Goal: Submit feedback/report problem

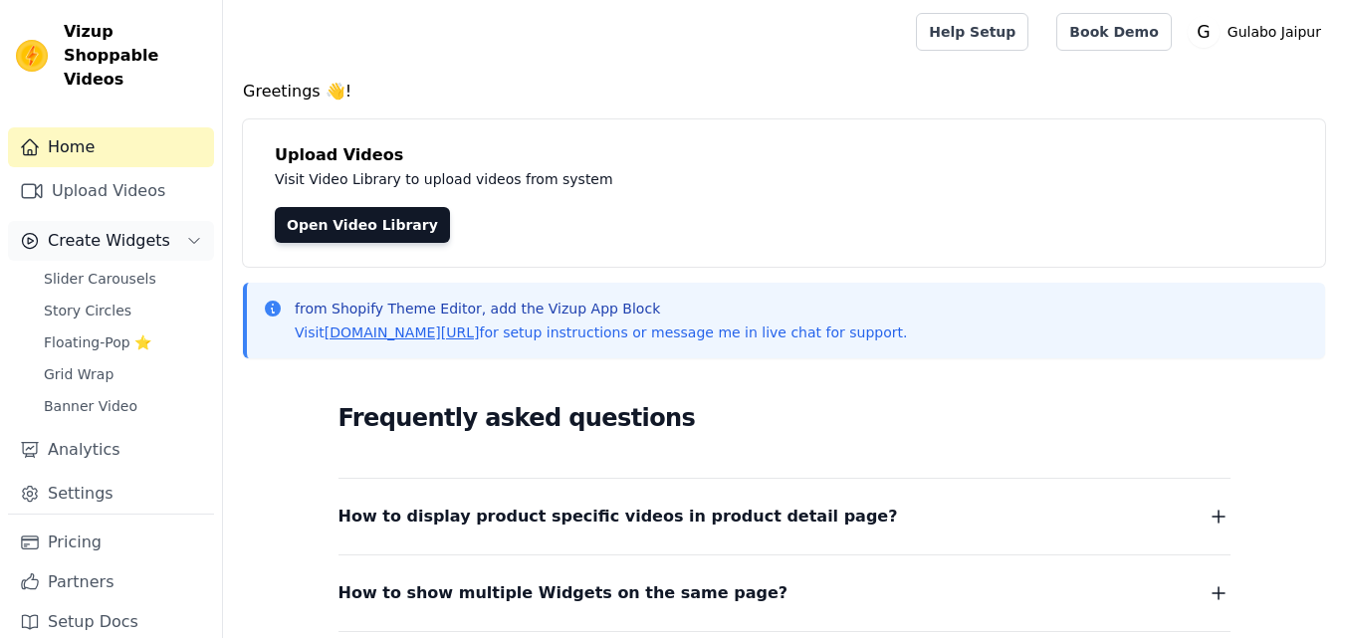
click at [70, 229] on span "Create Widgets" at bounding box center [109, 241] width 122 height 24
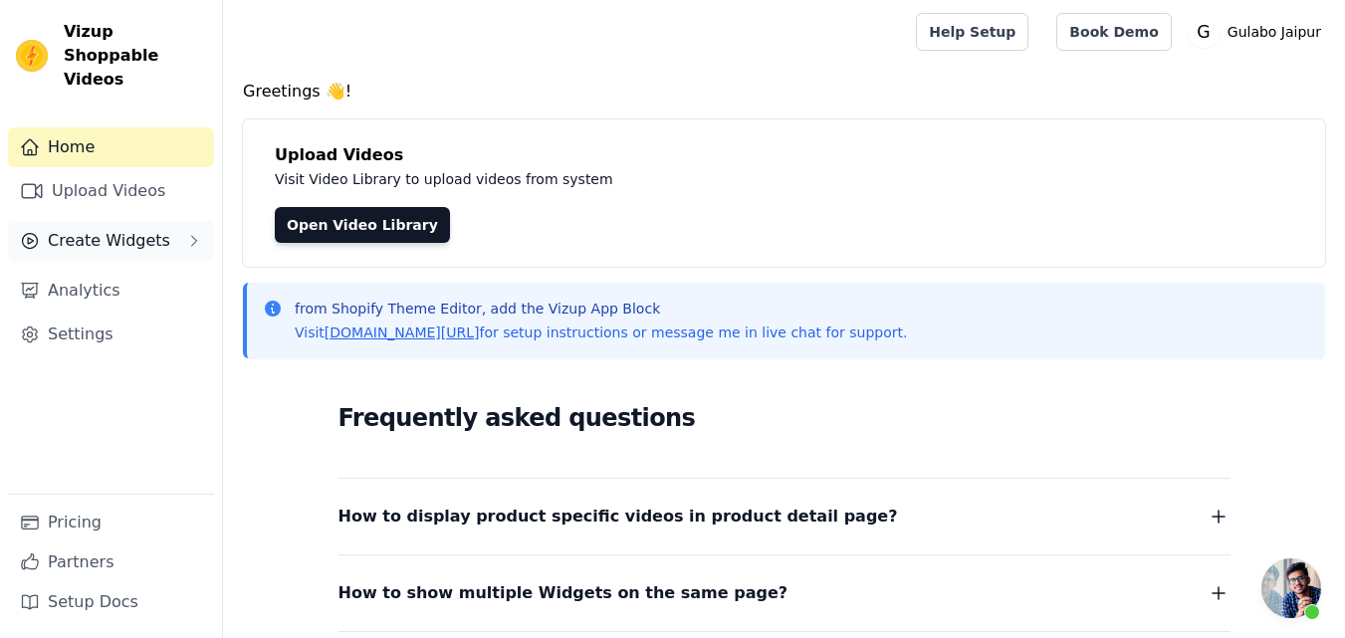
scroll to position [802, 0]
click at [70, 229] on span "Create Widgets" at bounding box center [109, 241] width 122 height 24
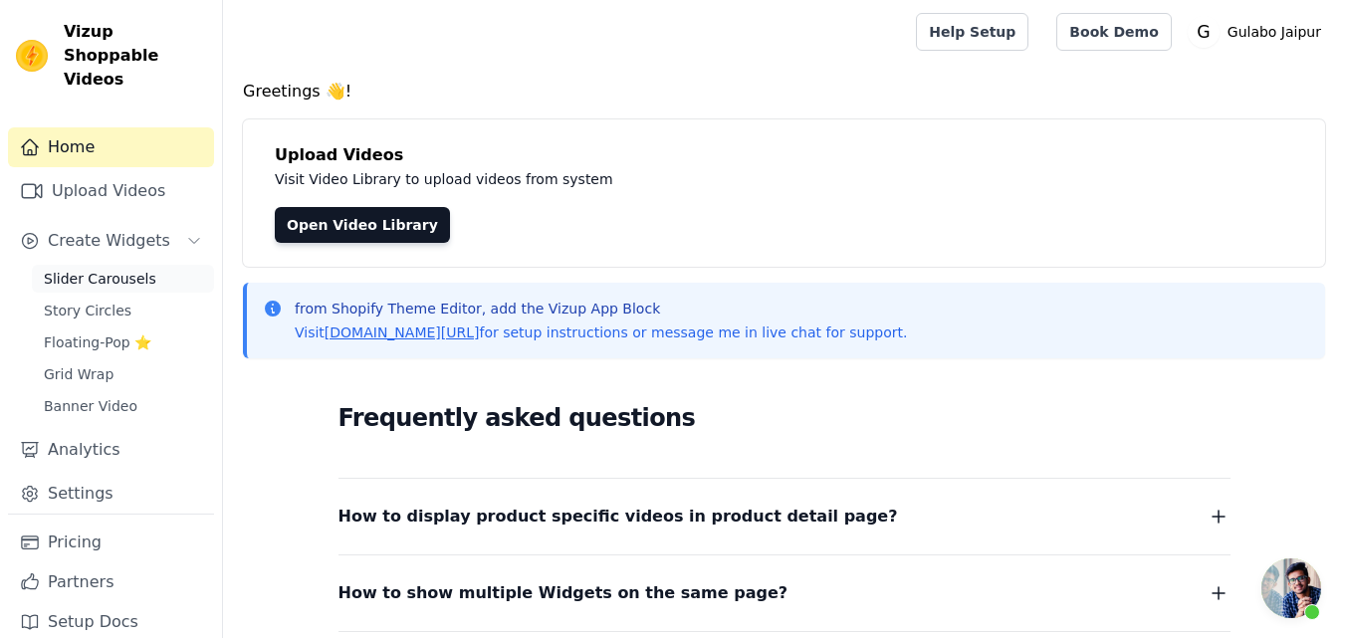
click at [91, 265] on link "Slider Carousels" at bounding box center [123, 279] width 182 height 28
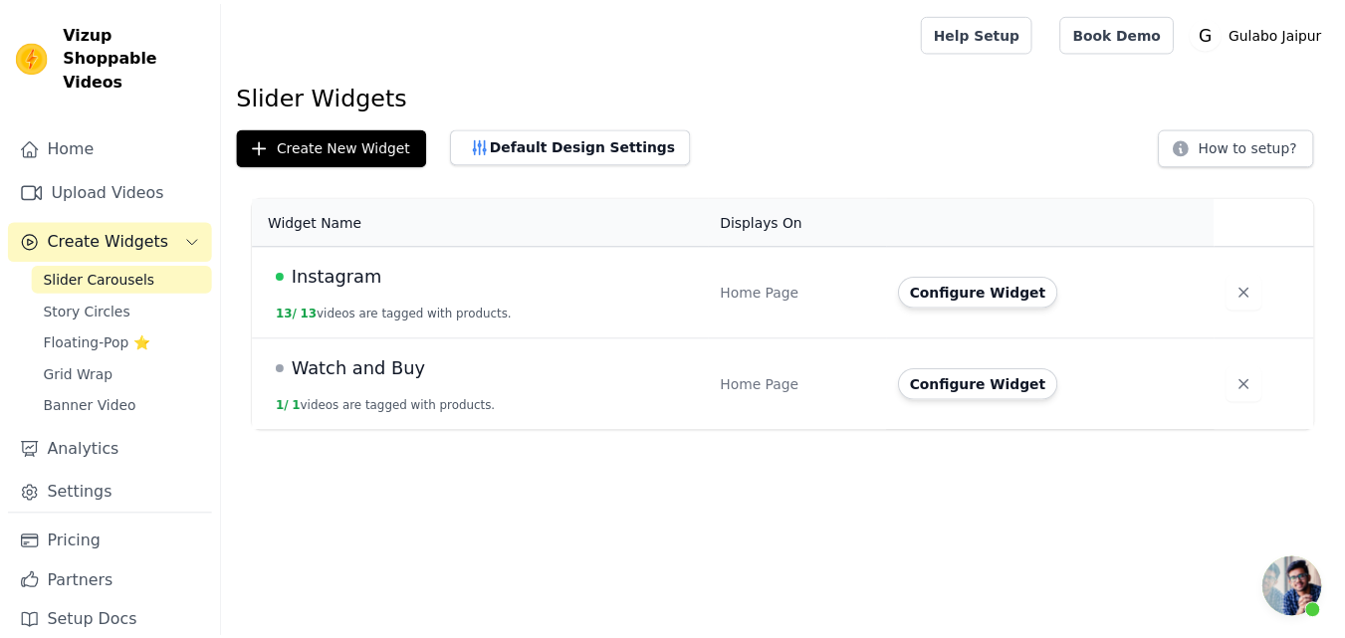
scroll to position [802, 0]
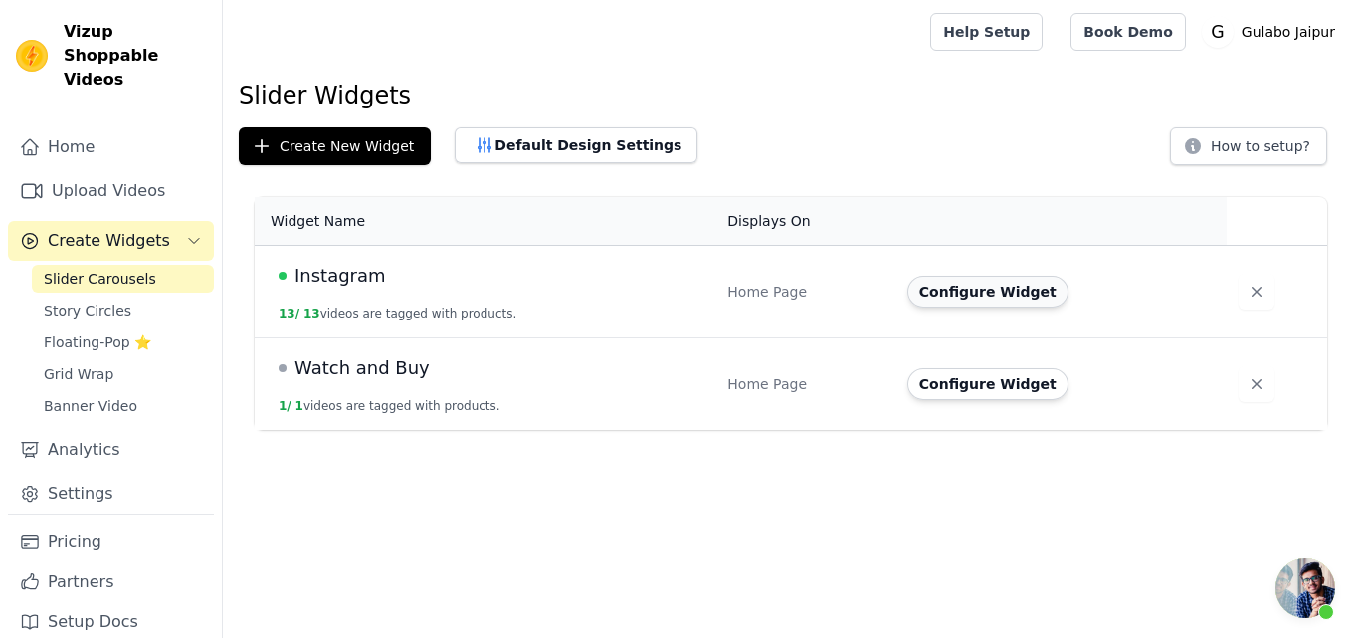
click at [966, 280] on button "Configure Widget" at bounding box center [988, 292] width 161 height 32
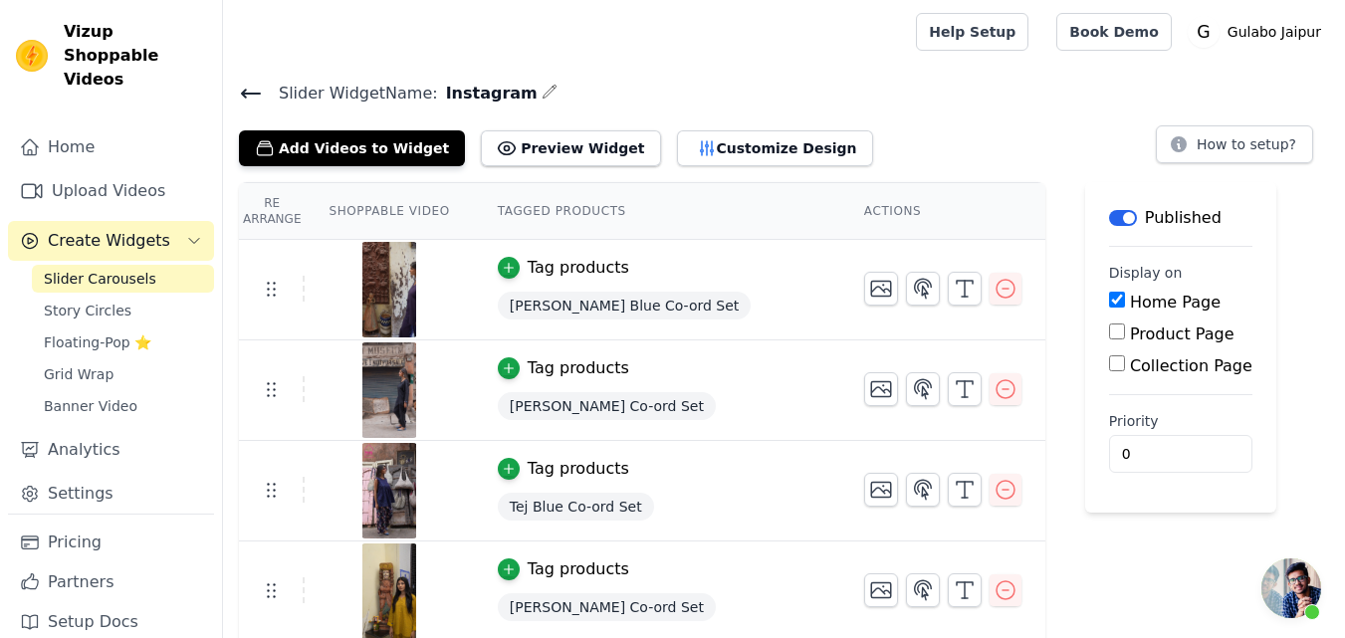
click at [1289, 586] on span "Open chat" at bounding box center [1291, 588] width 60 height 60
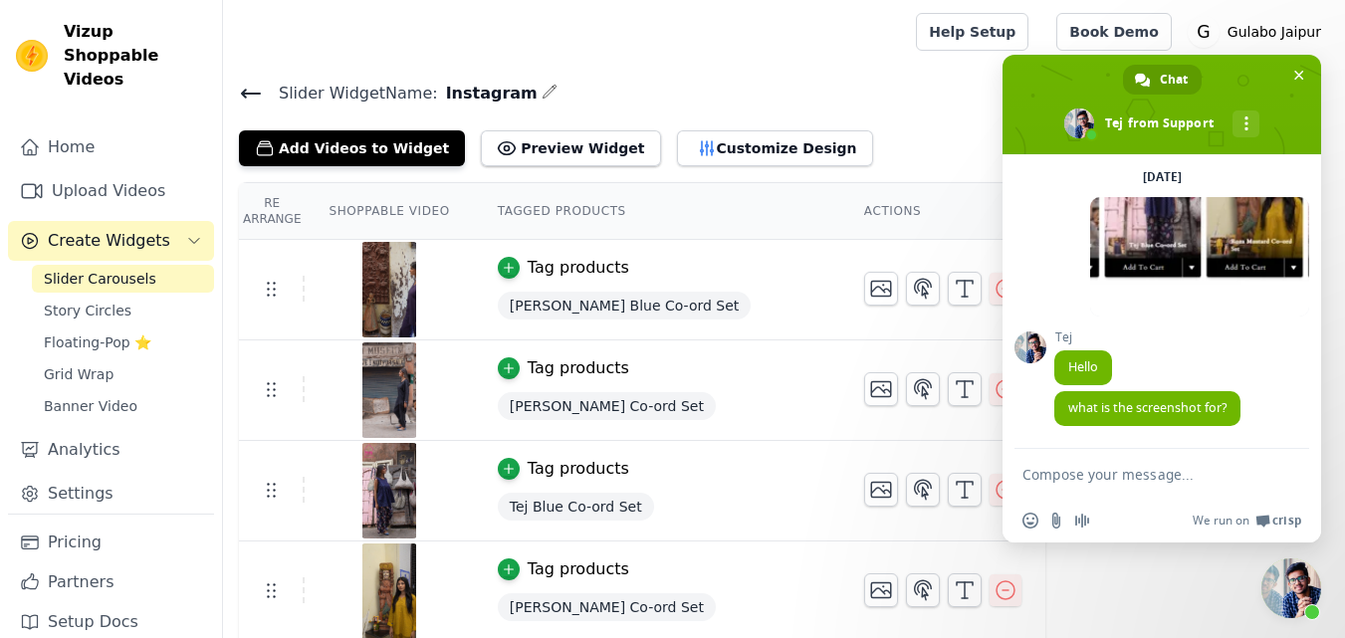
scroll to position [1508, 0]
type textarea "we need blacolr remove"
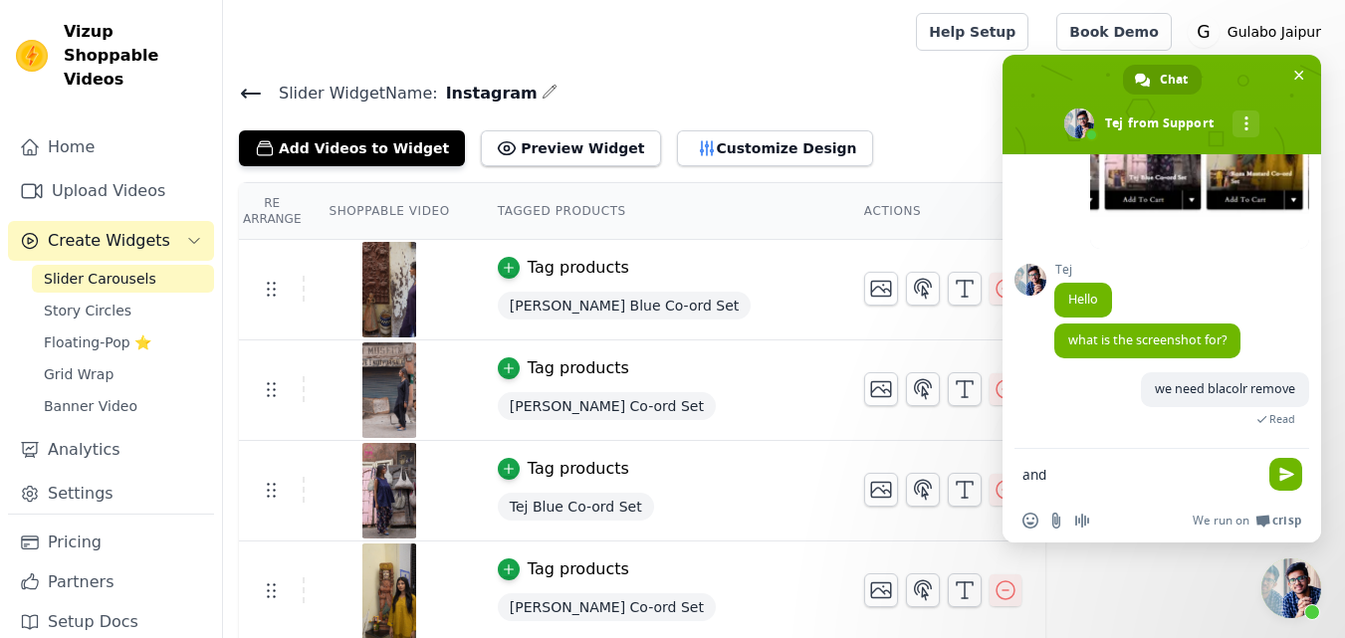
scroll to position [1599, 0]
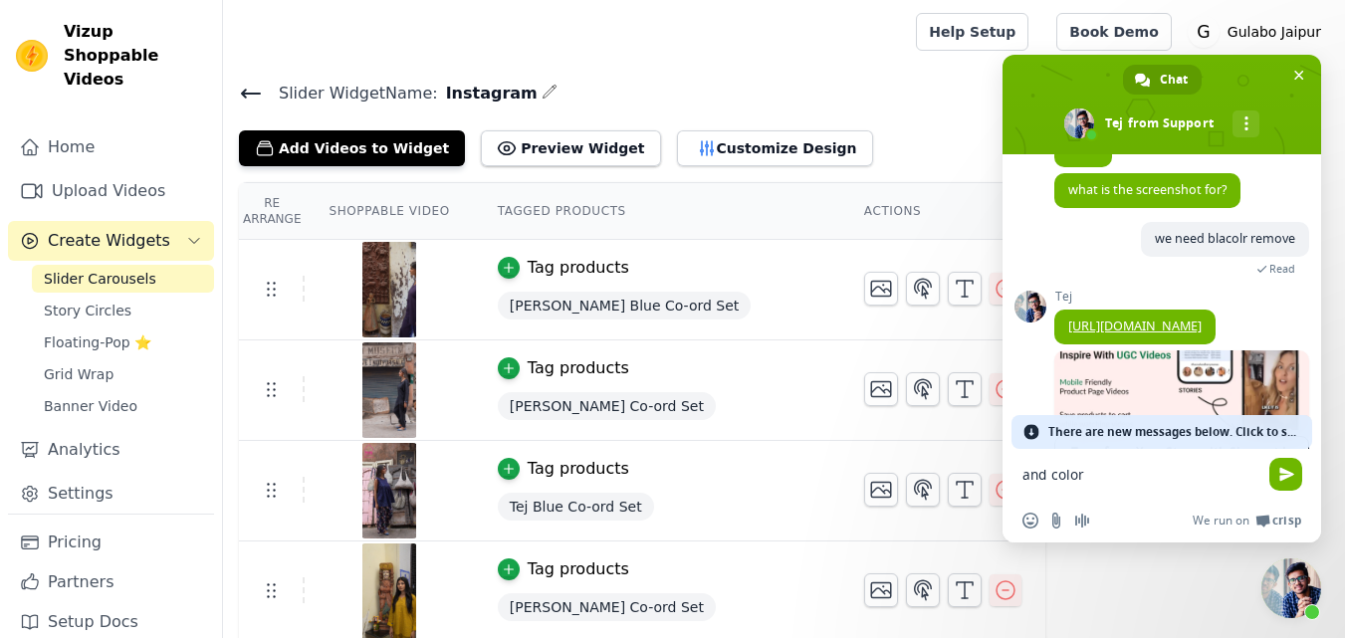
paste textarea "#EB008D"
type textarea "and color #EB008D"
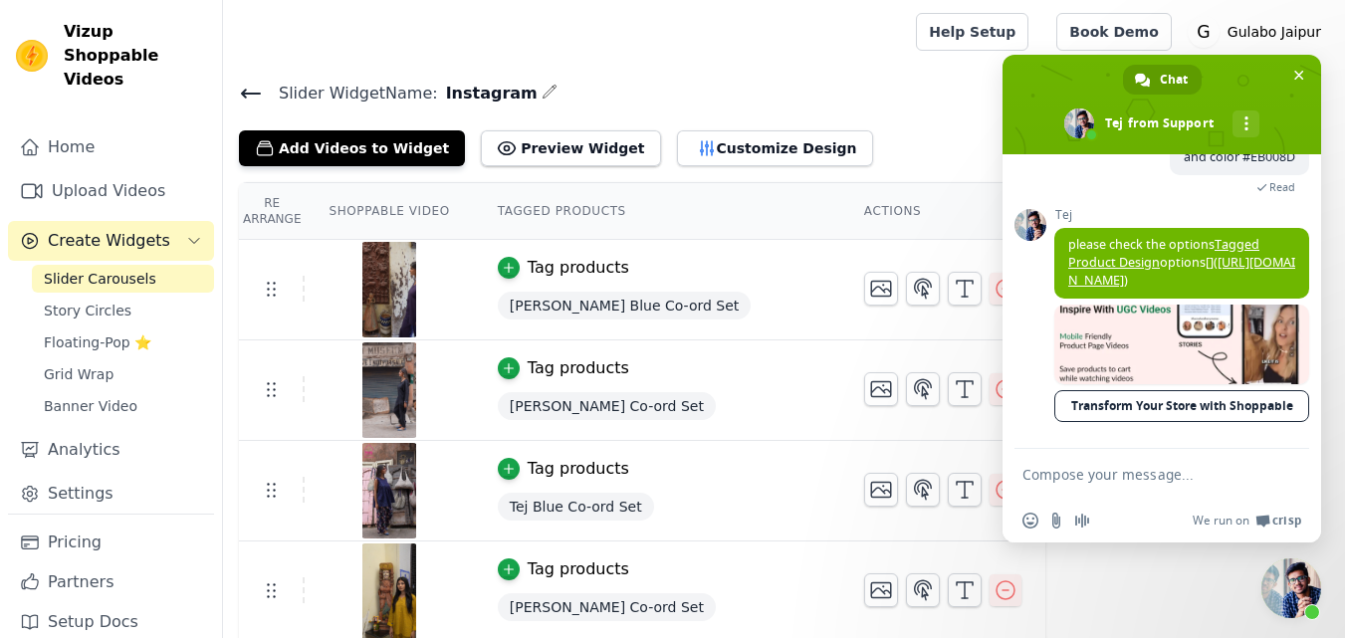
scroll to position [2144, 0]
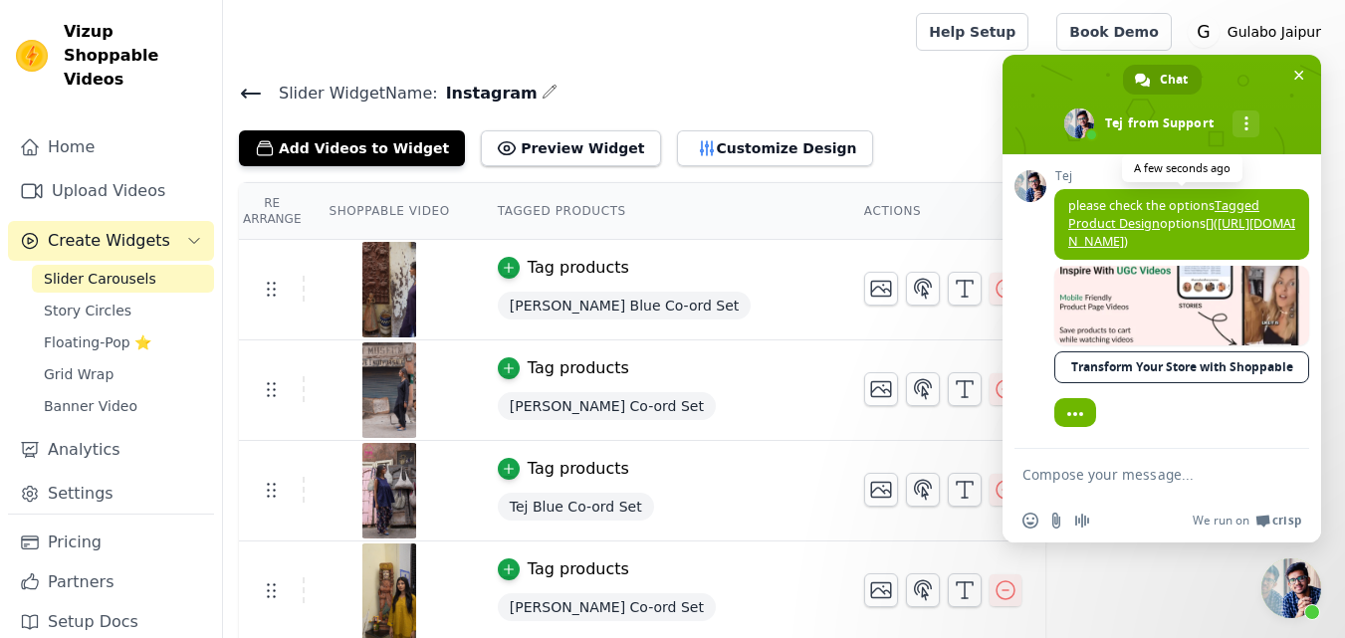
click at [1240, 215] on link "https://vizupcommerce.com/docs/customize-slider-widget/#tagged-product-design" at bounding box center [1181, 232] width 227 height 35
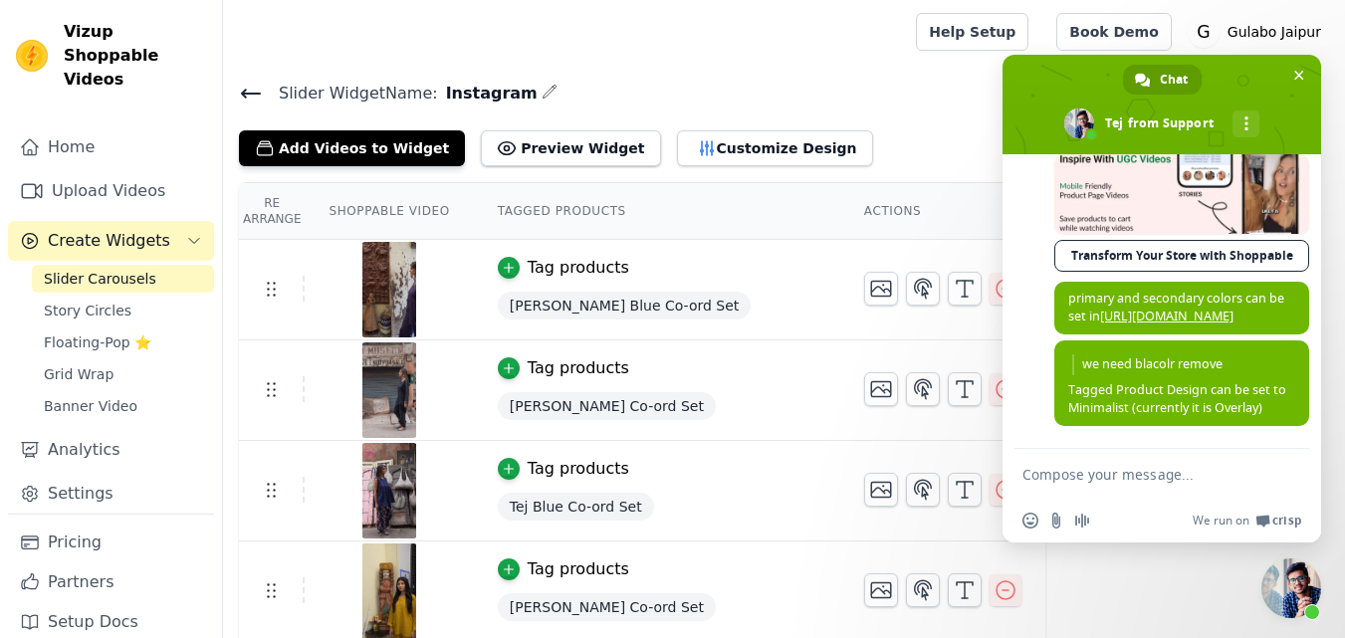
scroll to position [2291, 0]
